Goal: Transaction & Acquisition: Purchase product/service

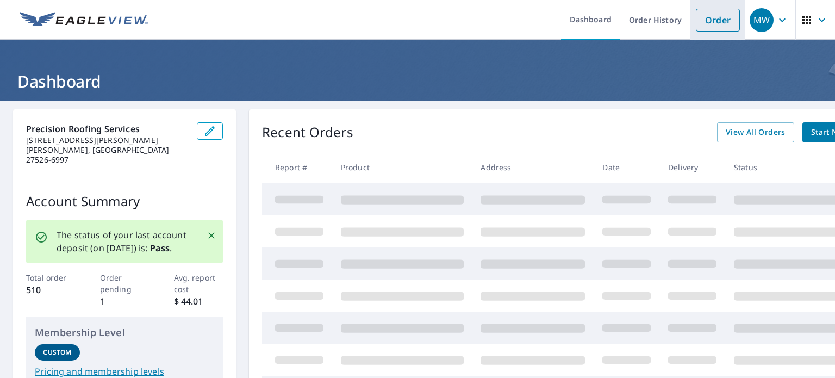
click at [707, 21] on link "Order" at bounding box center [718, 20] width 44 height 23
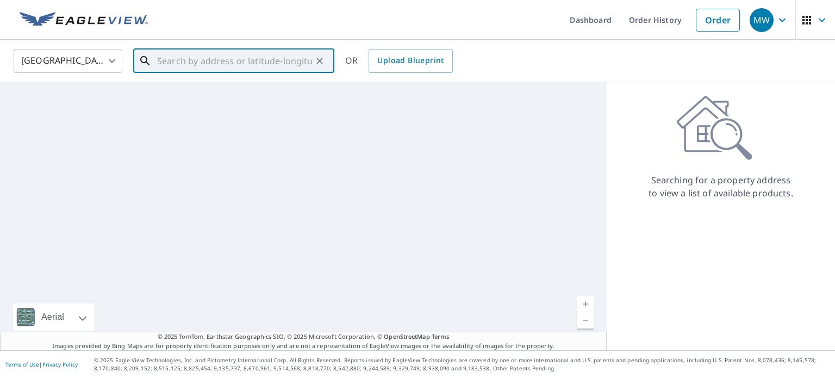
click at [173, 67] on input "text" at bounding box center [234, 61] width 155 height 30
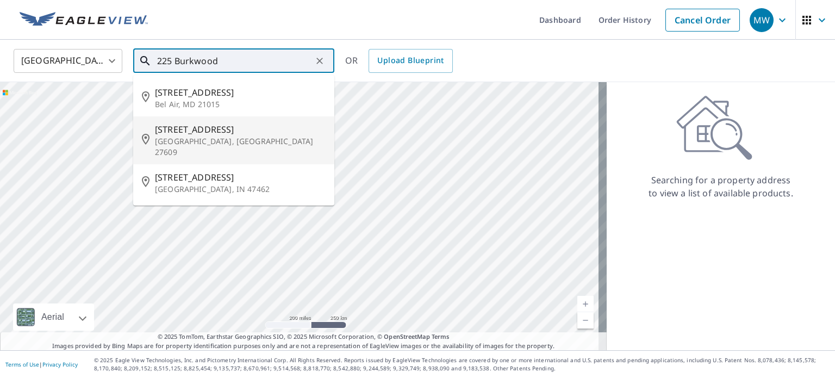
click at [185, 131] on span "[STREET_ADDRESS]" at bounding box center [240, 129] width 171 height 13
type input "[STREET_ADDRESS]"
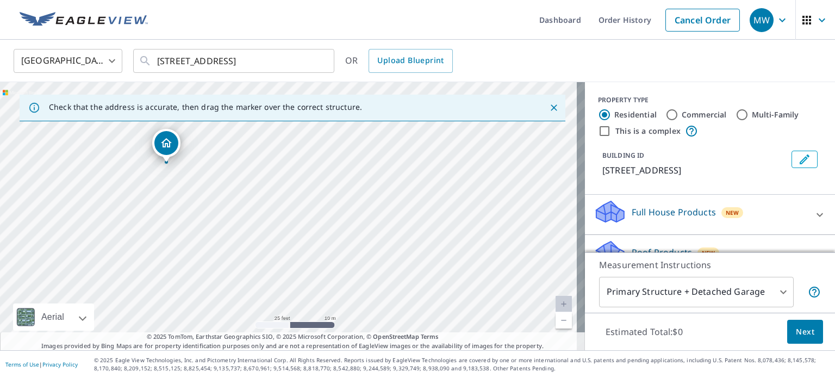
drag, startPoint x: 90, startPoint y: 230, endPoint x: 443, endPoint y: 199, distance: 355.2
click at [443, 199] on div "[STREET_ADDRESS]" at bounding box center [292, 216] width 585 height 268
drag, startPoint x: 196, startPoint y: 198, endPoint x: 254, endPoint y: 234, distance: 69.1
click at [254, 234] on div "[STREET_ADDRESS]" at bounding box center [292, 216] width 585 height 268
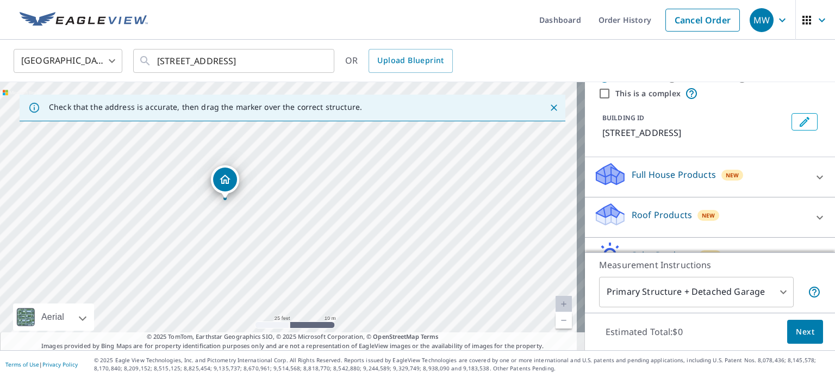
scroll to position [54, 0]
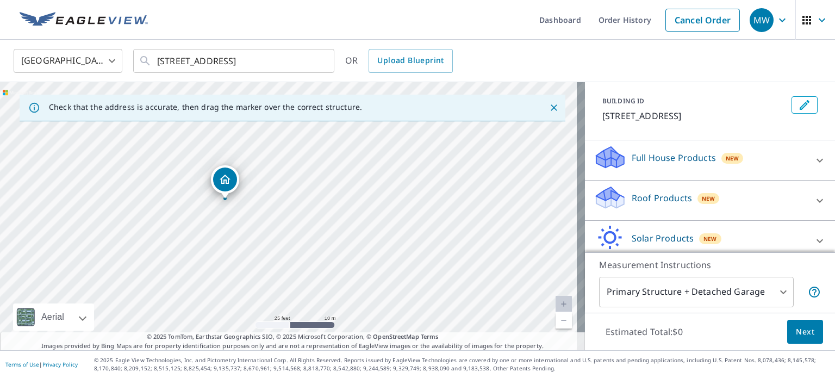
click at [816, 201] on icon at bounding box center [819, 200] width 7 height 4
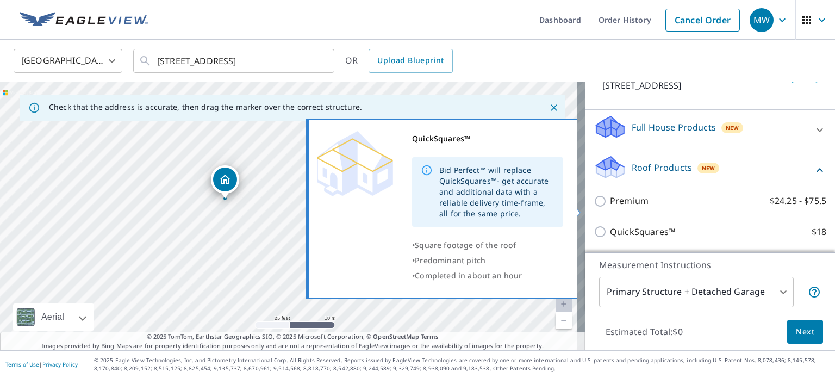
scroll to position [109, 0]
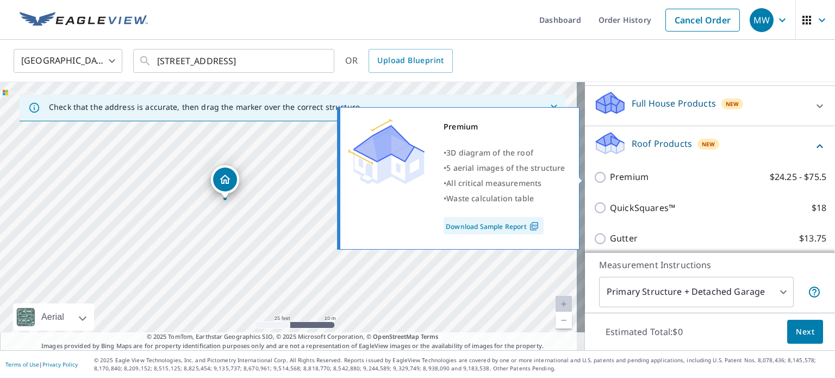
click at [593, 177] on input "Premium $24.25 - $75.5" at bounding box center [601, 177] width 16 height 13
checkbox input "true"
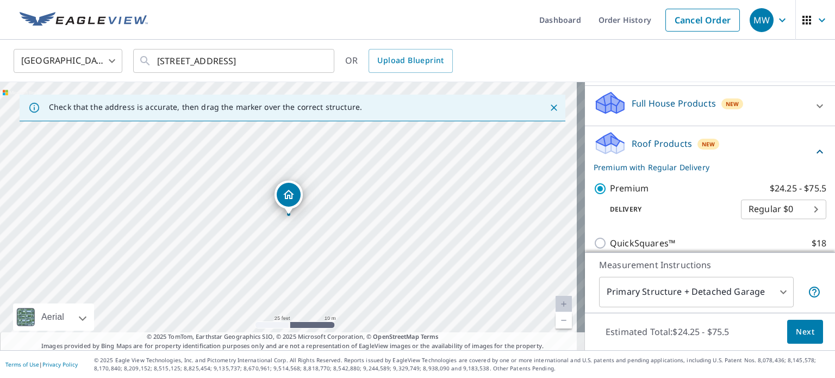
click at [797, 330] on span "Next" at bounding box center [805, 332] width 18 height 14
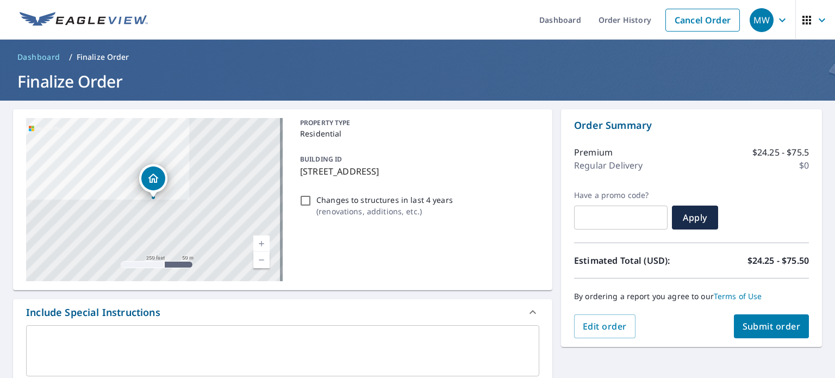
click at [304, 199] on input "Changes to structures in last 4 years ( renovations, additions, etc. )" at bounding box center [305, 200] width 13 height 13
checkbox input "true"
click at [763, 323] on span "Submit order" at bounding box center [771, 326] width 58 height 12
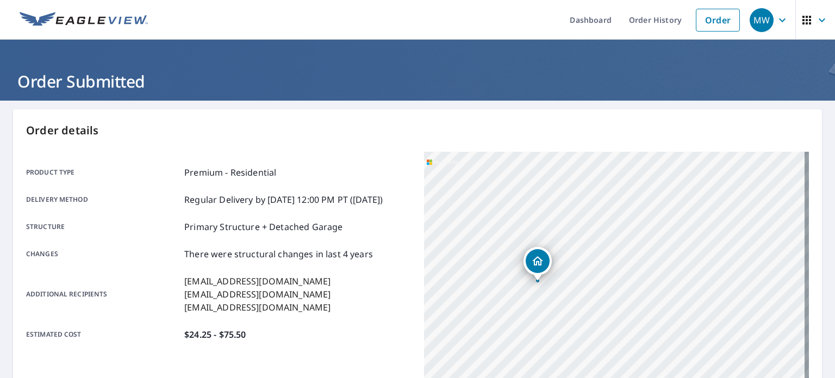
scroll to position [54, 0]
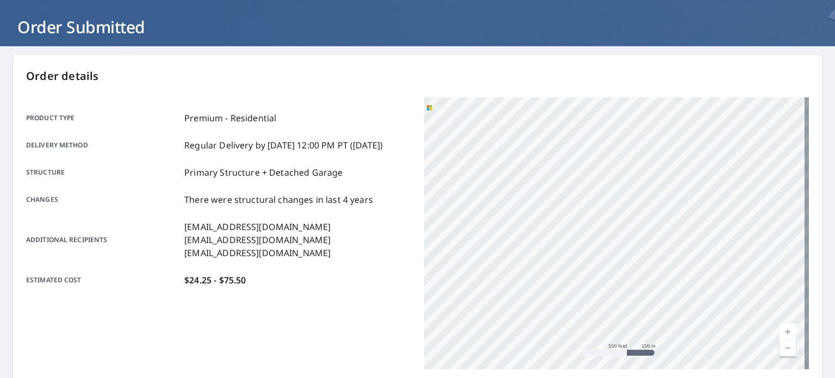
drag, startPoint x: 770, startPoint y: 208, endPoint x: 588, endPoint y: 228, distance: 183.2
click at [588, 228] on div "[STREET_ADDRESS]" at bounding box center [616, 233] width 385 height 272
drag, startPoint x: 592, startPoint y: 176, endPoint x: 702, endPoint y: 317, distance: 179.4
click at [702, 317] on div "[STREET_ADDRESS]" at bounding box center [616, 233] width 385 height 272
drag, startPoint x: 718, startPoint y: 184, endPoint x: 715, endPoint y: 295, distance: 110.9
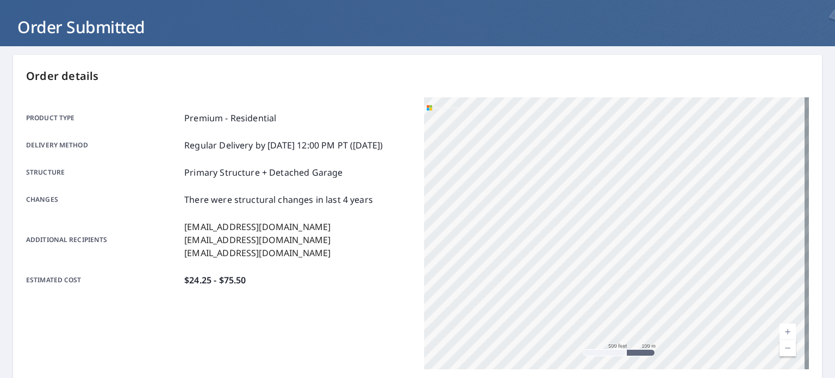
click at [715, 295] on div "[STREET_ADDRESS]" at bounding box center [616, 233] width 385 height 272
drag, startPoint x: 713, startPoint y: 313, endPoint x: 693, endPoint y: 102, distance: 212.3
click at [693, 102] on div "[STREET_ADDRESS]" at bounding box center [616, 233] width 385 height 272
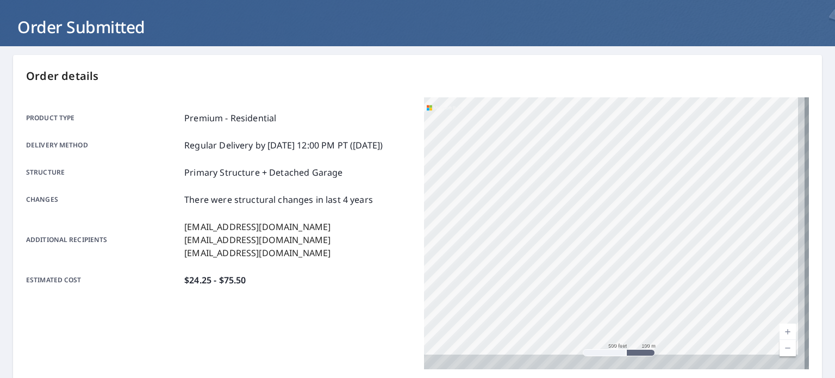
drag, startPoint x: 722, startPoint y: 297, endPoint x: 659, endPoint y: 117, distance: 190.3
click at [659, 117] on div "[STREET_ADDRESS]" at bounding box center [616, 233] width 385 height 272
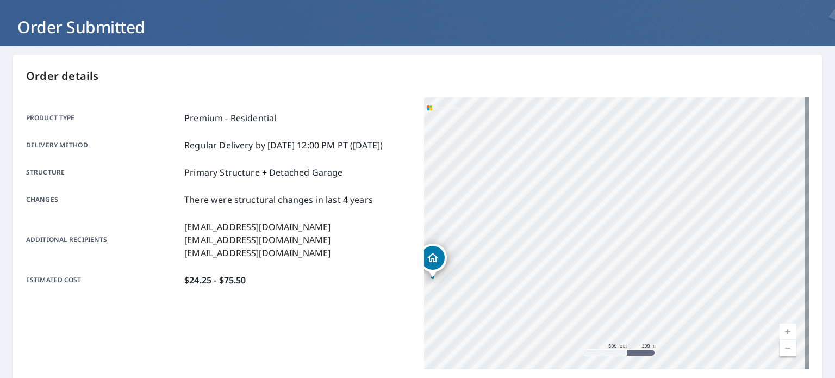
drag, startPoint x: 659, startPoint y: 117, endPoint x: 721, endPoint y: 289, distance: 182.2
click at [721, 289] on div "[STREET_ADDRESS]" at bounding box center [616, 233] width 385 height 272
drag, startPoint x: 624, startPoint y: 303, endPoint x: 724, endPoint y: 274, distance: 103.9
click at [724, 274] on div "[STREET_ADDRESS]" at bounding box center [616, 233] width 385 height 272
